Goal: Task Accomplishment & Management: Manage account settings

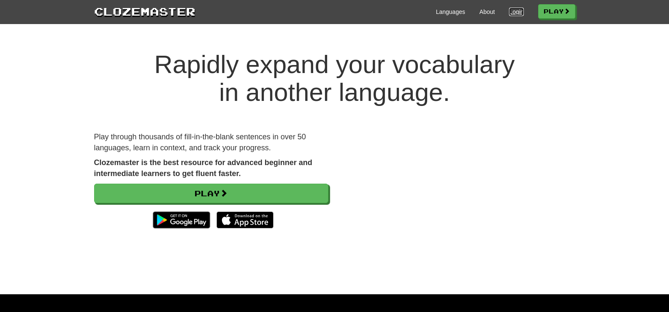
click at [512, 13] on link "Login" at bounding box center [516, 12] width 14 height 8
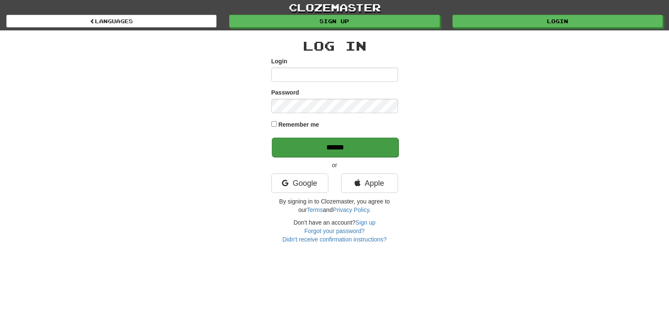
type input "********"
click at [352, 150] on input "******" at bounding box center [335, 147] width 127 height 19
